Goal: Task Accomplishment & Management: Manage account settings

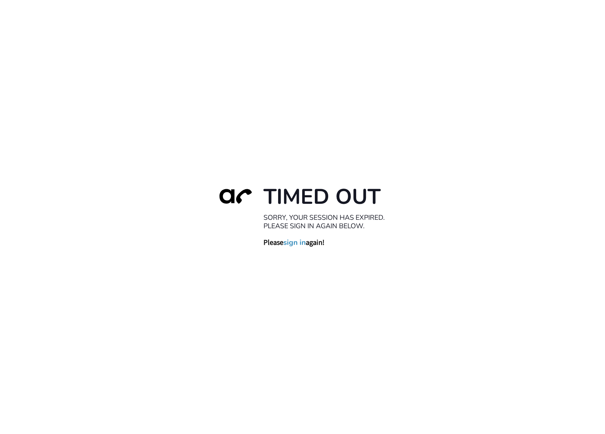
click at [298, 242] on link "sign in" at bounding box center [294, 242] width 22 height 9
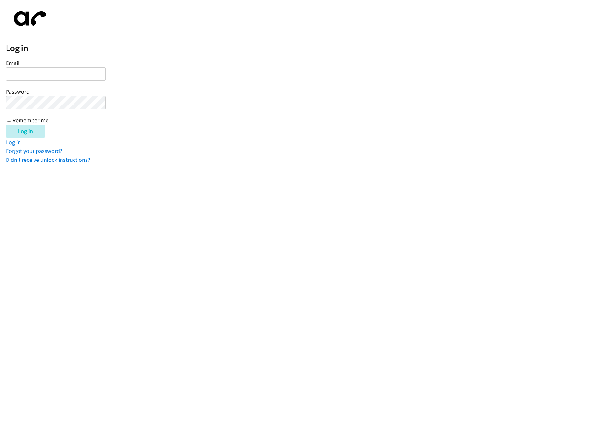
click at [42, 73] on input "Email" at bounding box center [56, 73] width 100 height 13
click at [13, 143] on link "Log in" at bounding box center [13, 141] width 15 height 7
click at [40, 79] on input "Email" at bounding box center [56, 73] width 100 height 13
type input "[EMAIL_ADDRESS][DOMAIN_NAME]"
click at [18, 119] on label "Remember me" at bounding box center [30, 120] width 36 height 7
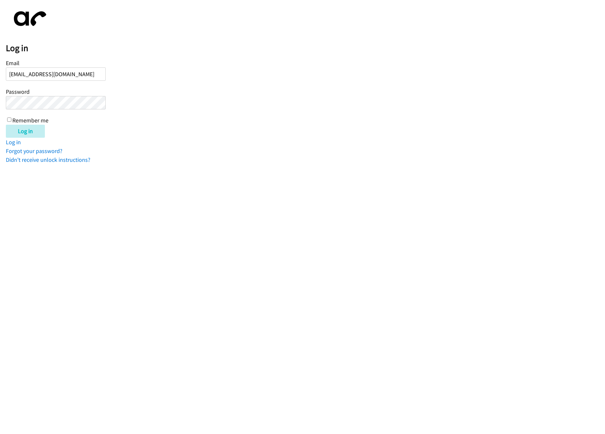
click at [11, 119] on input "Remember me" at bounding box center [9, 119] width 4 height 4
checkbox input "true"
click at [19, 130] on input "Log in" at bounding box center [25, 131] width 39 height 13
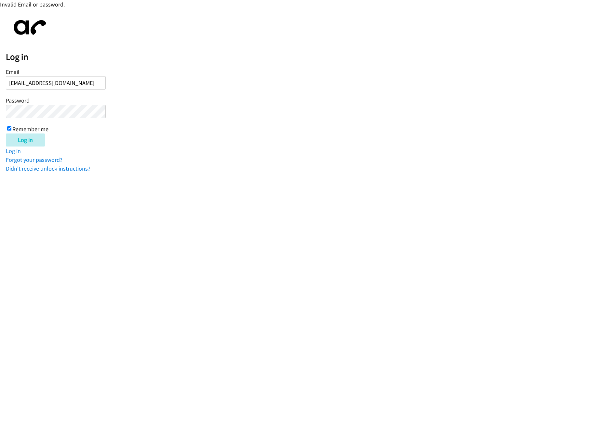
click at [6, 133] on input "Log in" at bounding box center [25, 139] width 39 height 13
click at [194, 122] on form "Email ak@donewithdebt.com Password Remember me Log in" at bounding box center [305, 107] width 599 height 80
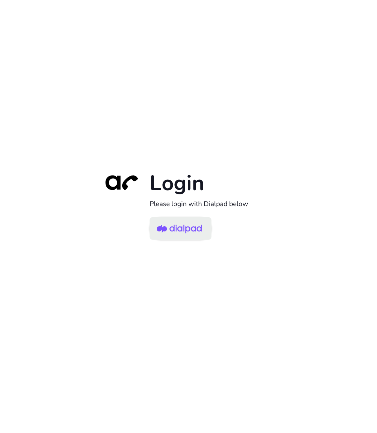
click at [162, 226] on img at bounding box center [179, 229] width 45 height 21
